Goal: Information Seeking & Learning: Understand process/instructions

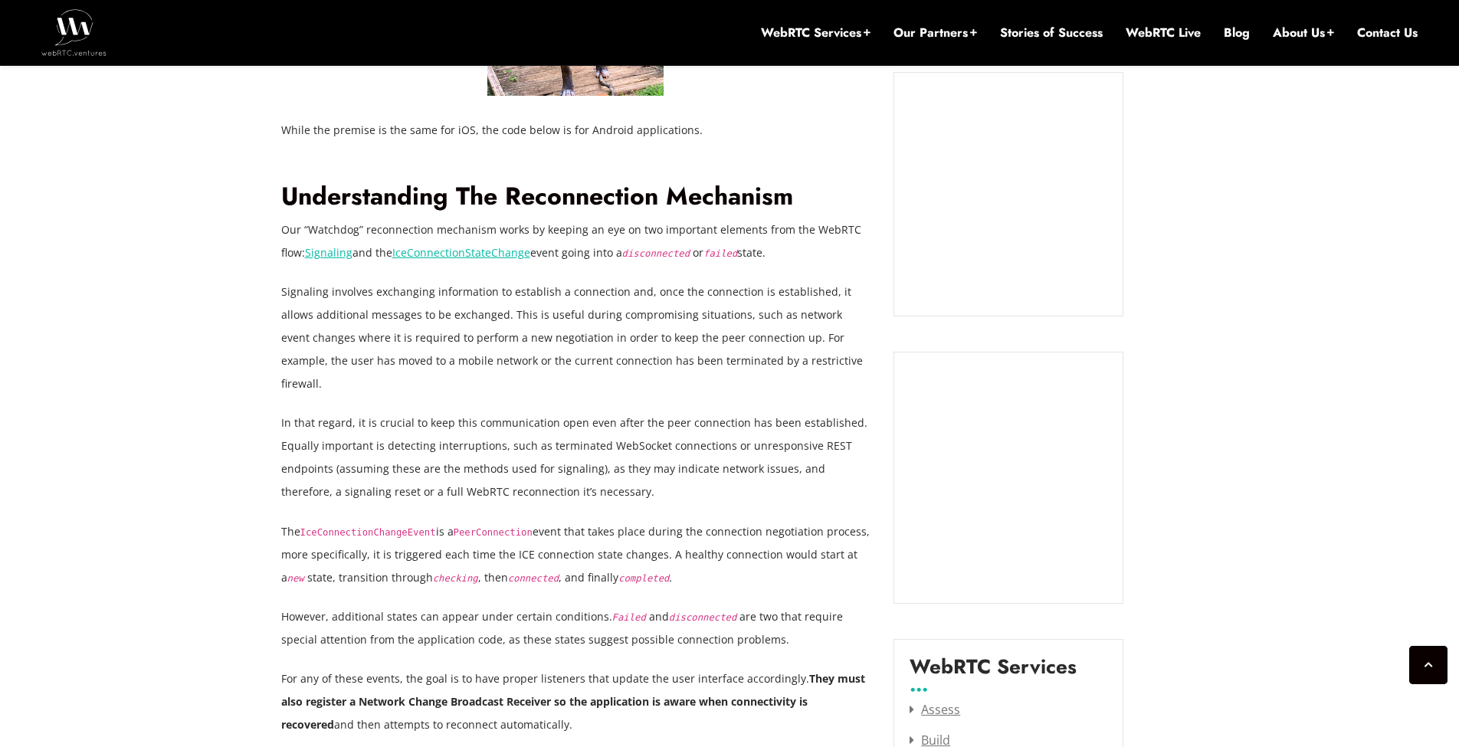
scroll to position [1471, 0]
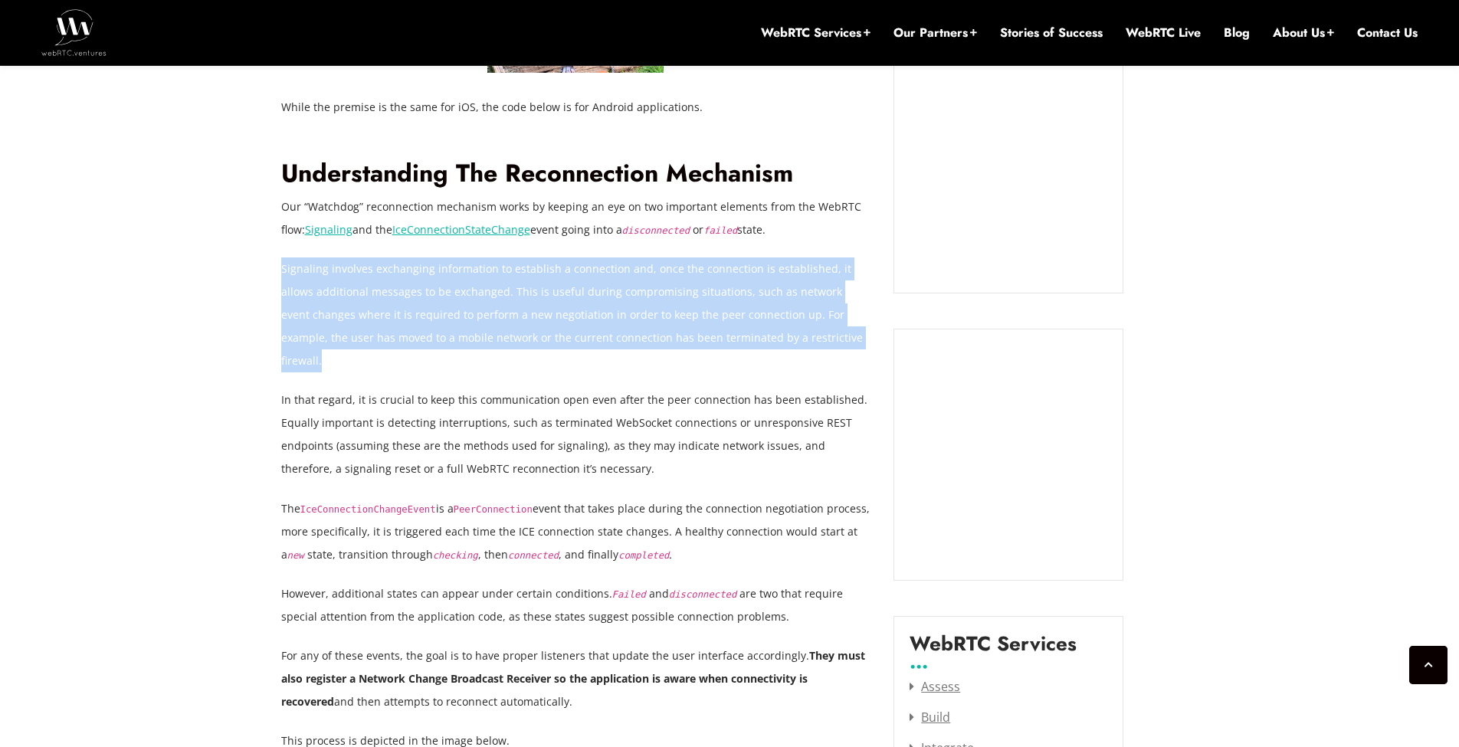
drag, startPoint x: 281, startPoint y: 271, endPoint x: 828, endPoint y: 349, distance: 552.6
click at [828, 349] on p "Signaling involves exchanging information to establish a connection and, once t…" at bounding box center [576, 314] width 590 height 115
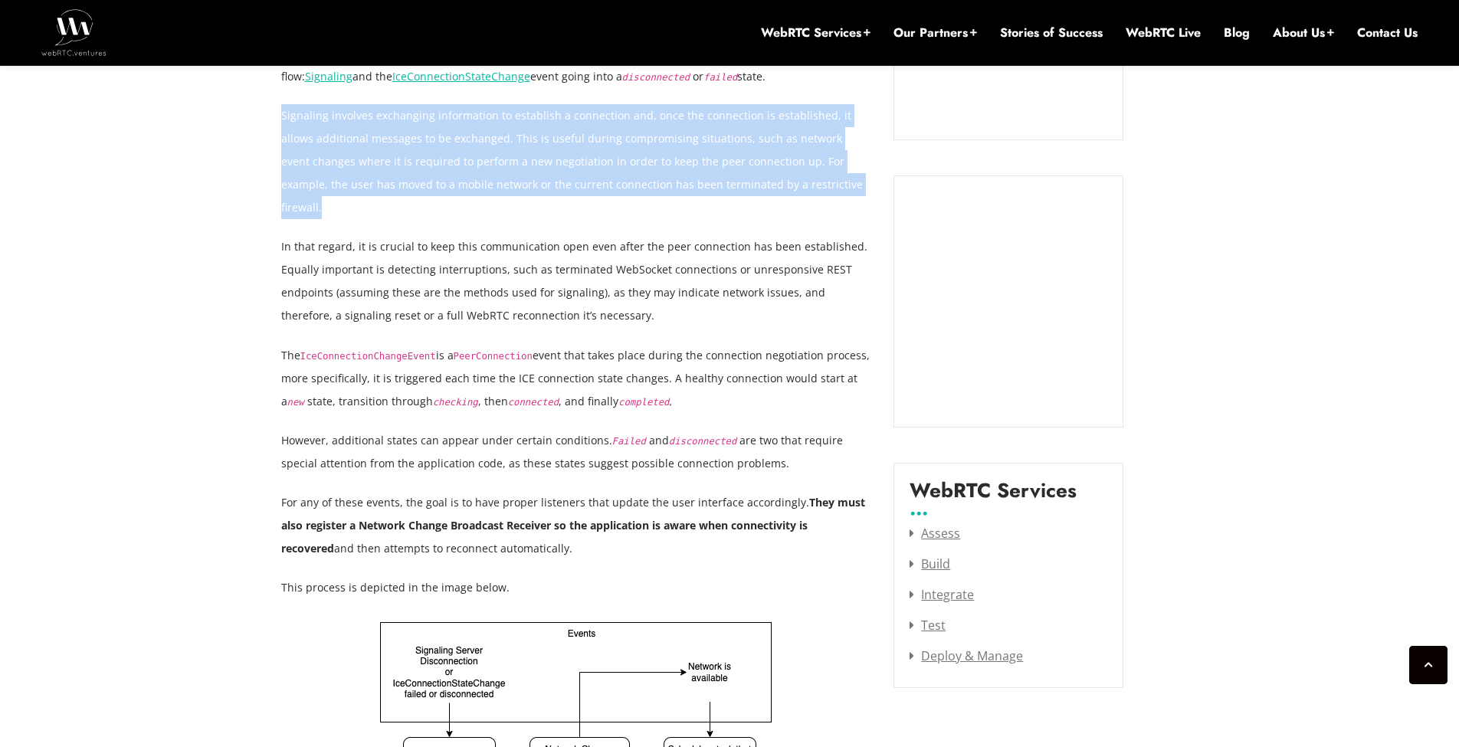
scroll to position [1655, 0]
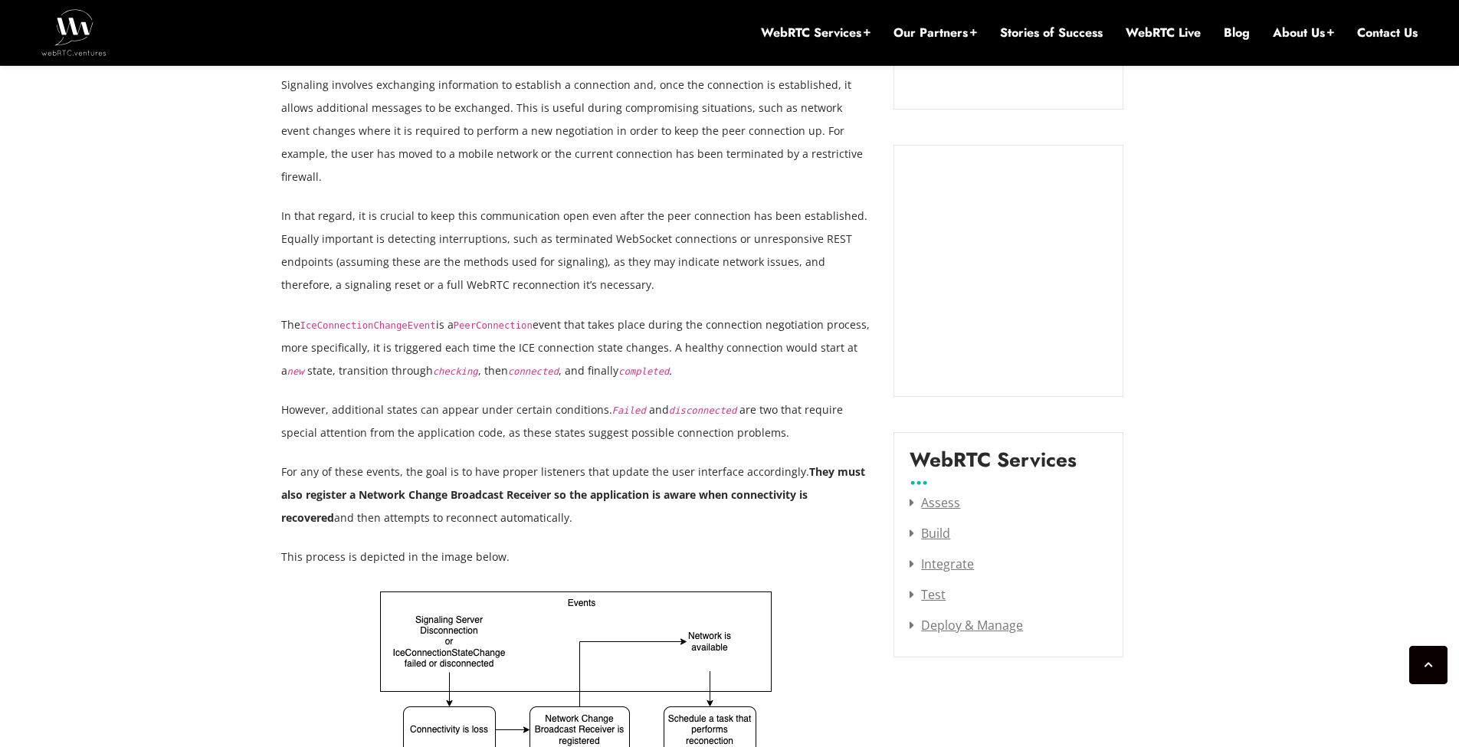
click at [372, 320] on code "IceConnectionChangeEvent" at bounding box center [368, 325] width 136 height 11
click at [432, 313] on p "The IceConnectionChangeEvent is a PeerConnection event that takes place during …" at bounding box center [576, 347] width 590 height 69
drag, startPoint x: 405, startPoint y: 300, endPoint x: 377, endPoint y: 301, distance: 27.6
click at [375, 320] on code "IceConnectionChangeEvent" at bounding box center [368, 325] width 136 height 11
click at [551, 313] on p "The IceConnectionChangeEvent is a PeerConnection event that takes place during …" at bounding box center [576, 347] width 590 height 69
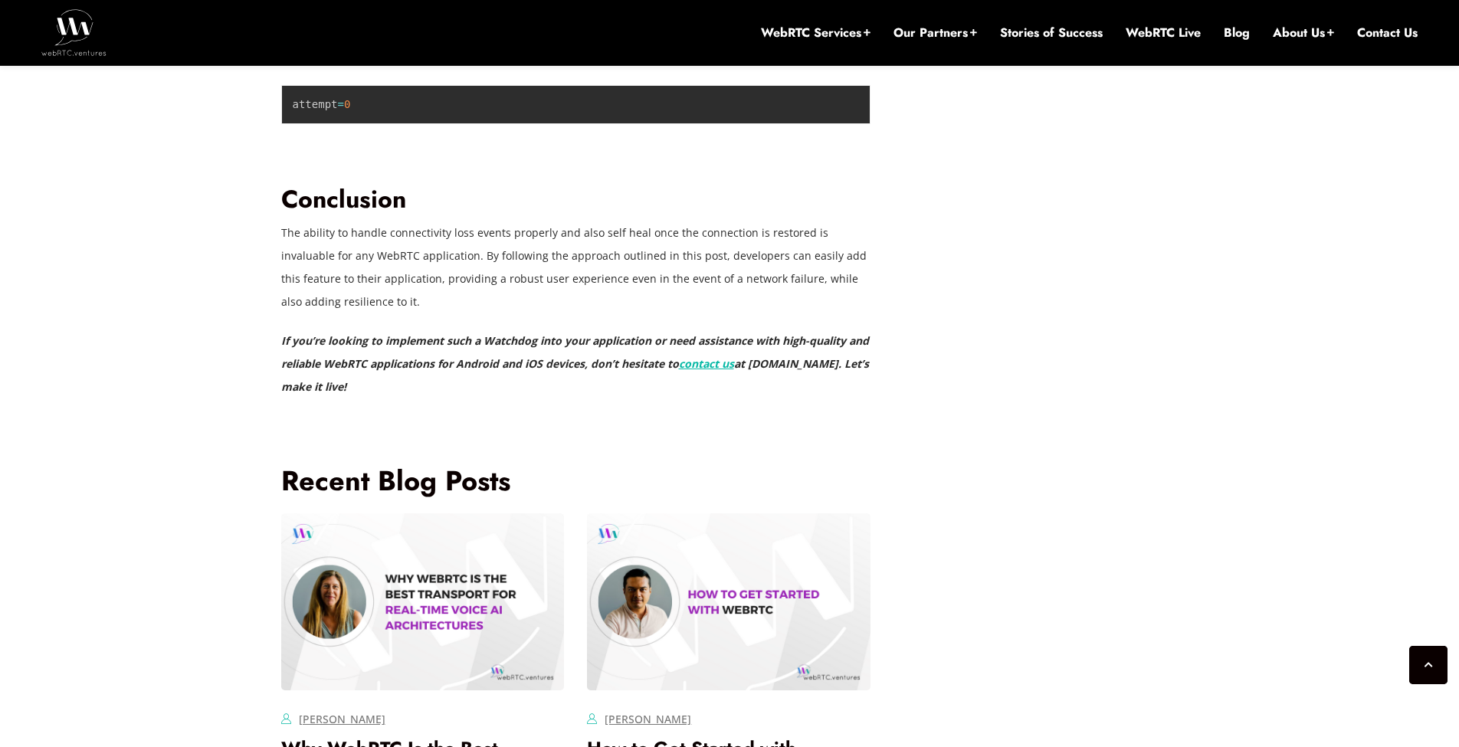
scroll to position [3770, 0]
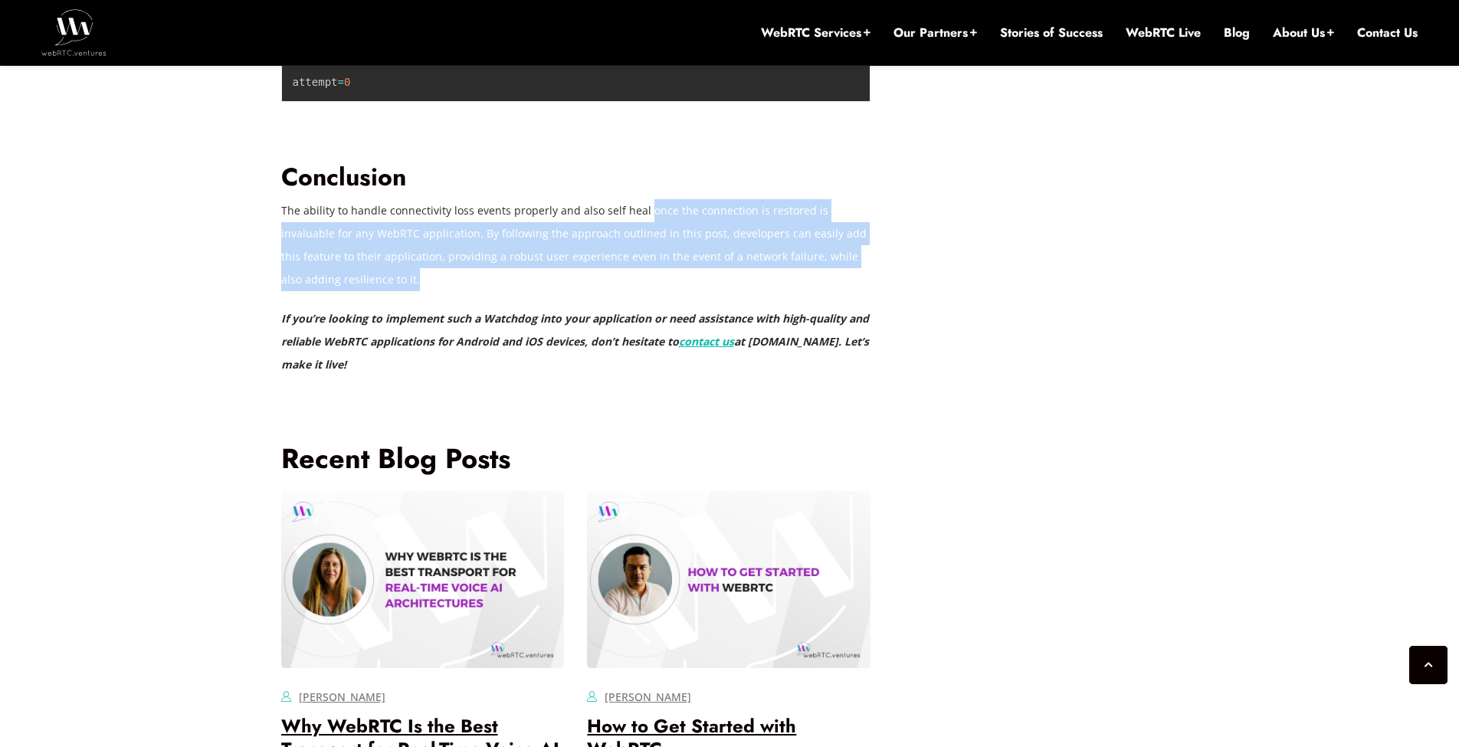
drag, startPoint x: 641, startPoint y: 377, endPoint x: 843, endPoint y: 446, distance: 213.7
click at [843, 291] on p "The ability to handle connectivity loss events properly and also self heal once…" at bounding box center [576, 245] width 590 height 92
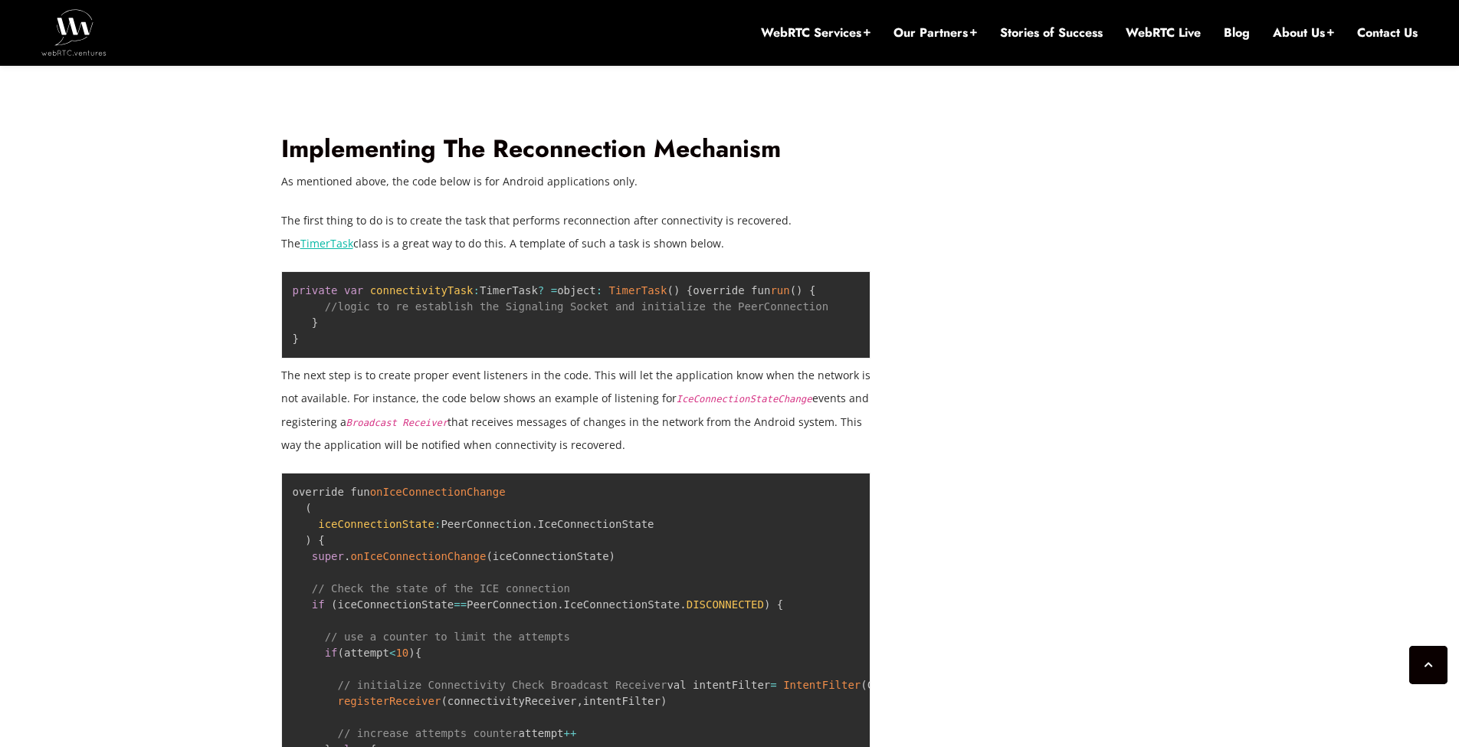
scroll to position [2575, 0]
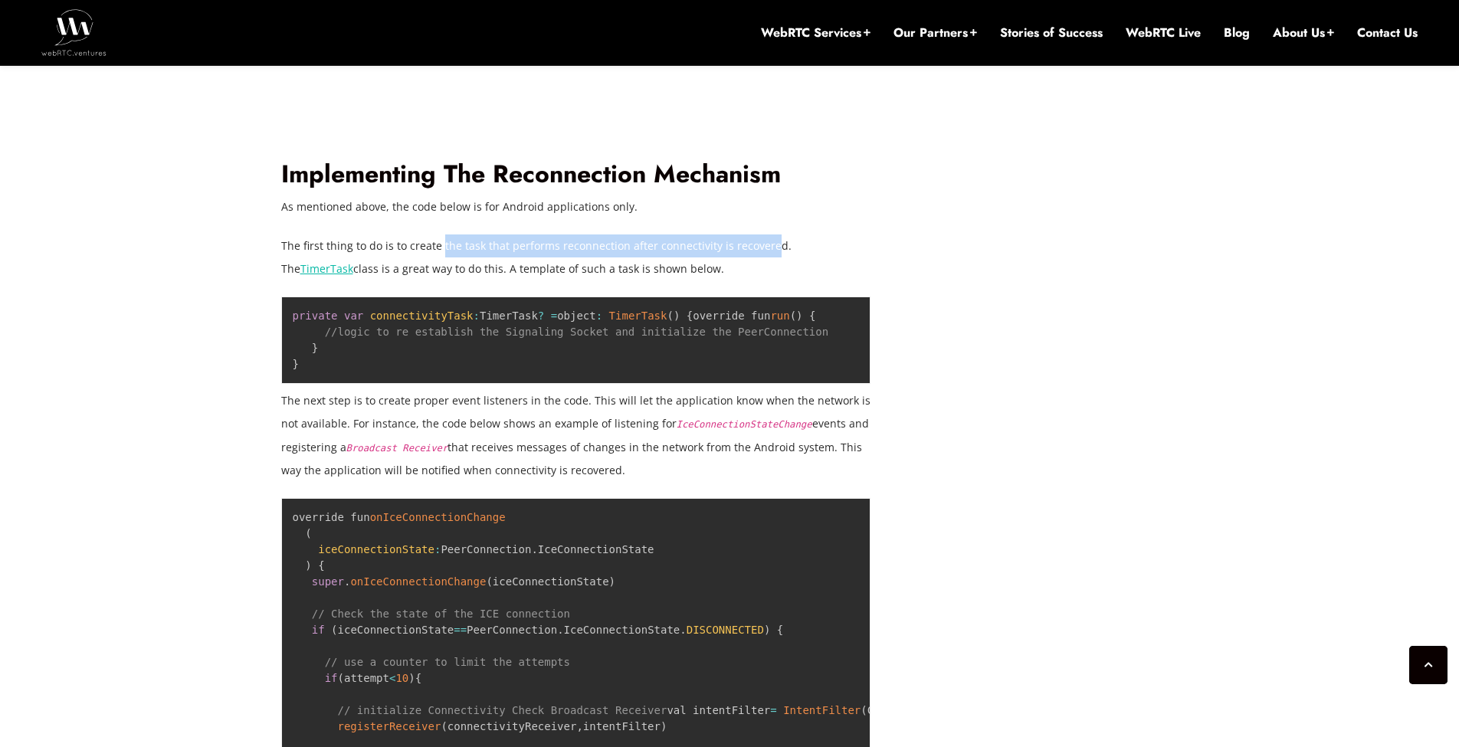
drag, startPoint x: 439, startPoint y: 224, endPoint x: 769, endPoint y: 221, distance: 329.5
click at [769, 234] on p "The first thing to do is to create the task that performs reconnection after co…" at bounding box center [576, 257] width 590 height 46
drag, startPoint x: 366, startPoint y: 327, endPoint x: 462, endPoint y: 328, distance: 95.8
click at [462, 328] on span "//logic to re establish the Signaling Socket and initialize the PeerConnection" at bounding box center [576, 332] width 503 height 12
drag, startPoint x: 581, startPoint y: 393, endPoint x: 608, endPoint y: 395, distance: 26.9
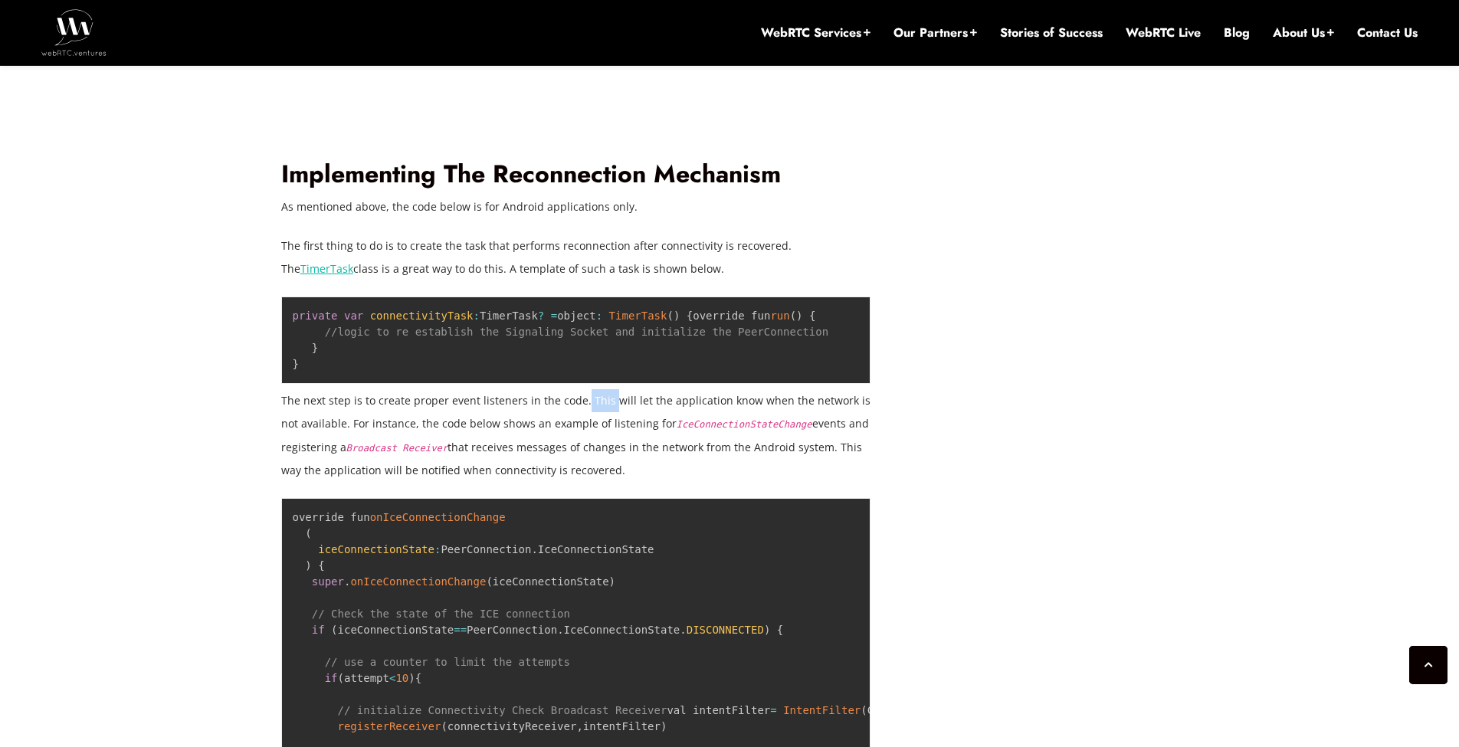
click at [608, 395] on p "The next step is to create proper event listeners in the code. This will let th…" at bounding box center [576, 435] width 590 height 92
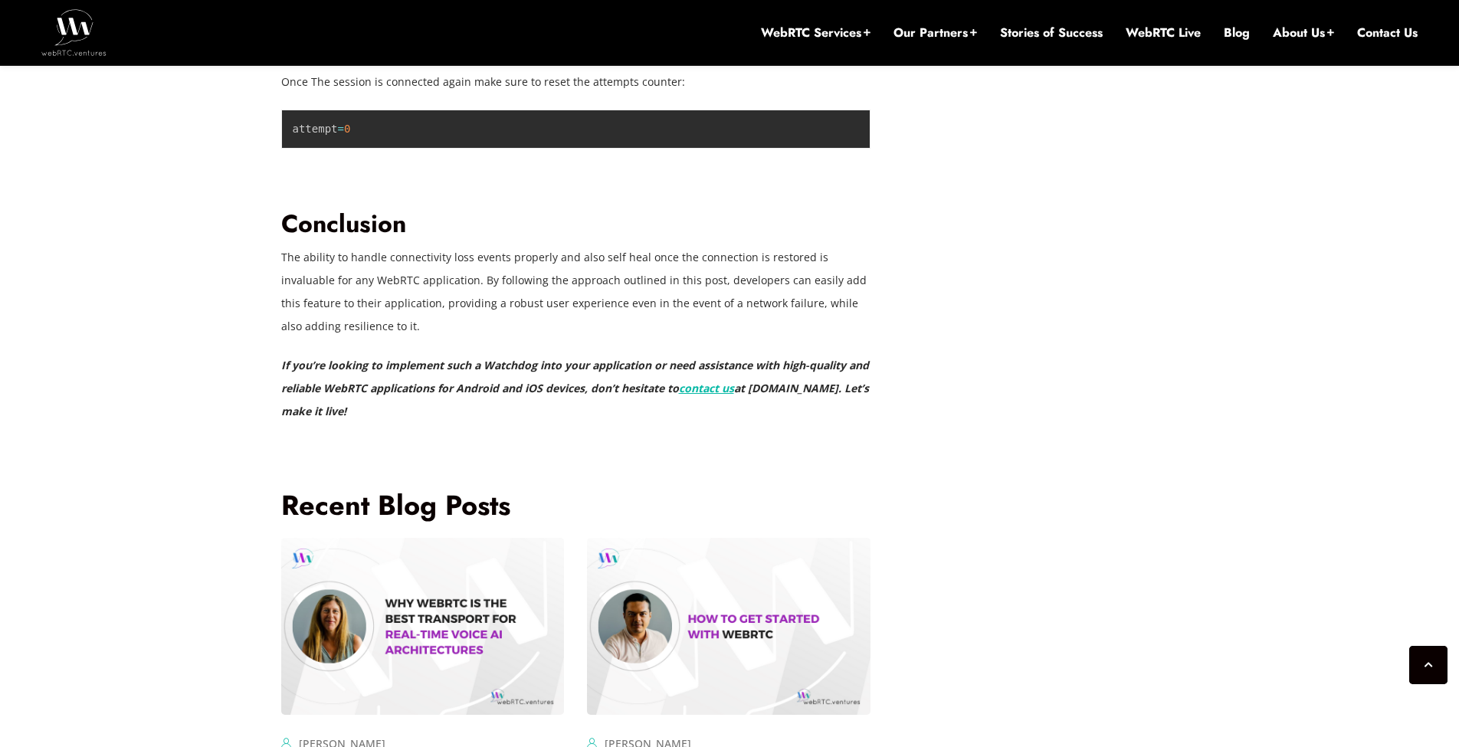
scroll to position [3586, 0]
